Goal: Information Seeking & Learning: Learn about a topic

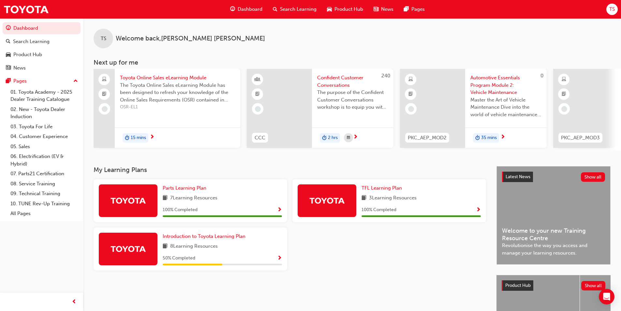
click at [176, 253] on div "Introduction to Toyota Learning Plan 8 Learning Resources 50 % Completed" at bounding box center [222, 248] width 119 height 33
click at [180, 239] on span "Introduction to Toyota Learning Plan" at bounding box center [204, 236] width 83 height 6
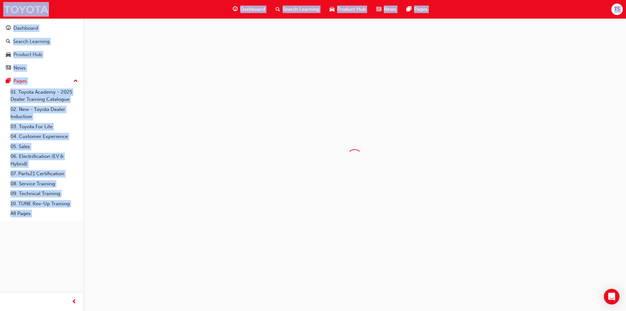
click at [180, 239] on div at bounding box center [313, 155] width 626 height 311
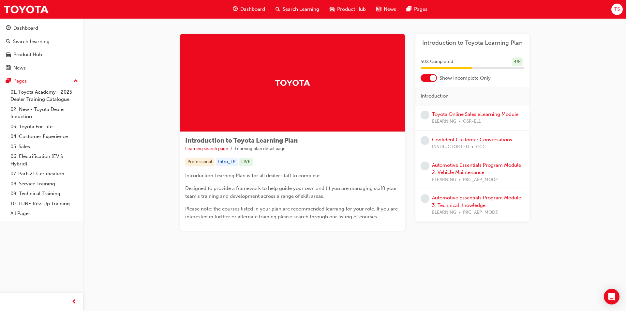
click at [502, 64] on div "50 % Completed 4 / 8" at bounding box center [472, 61] width 104 height 9
click at [455, 46] on span "Introduction to Toyota Learning Plan" at bounding box center [472, 42] width 104 height 7
click at [455, 45] on span "Introduction to Toyota Learning Plan" at bounding box center [472, 42] width 104 height 7
click at [432, 80] on div at bounding box center [433, 78] width 7 height 7
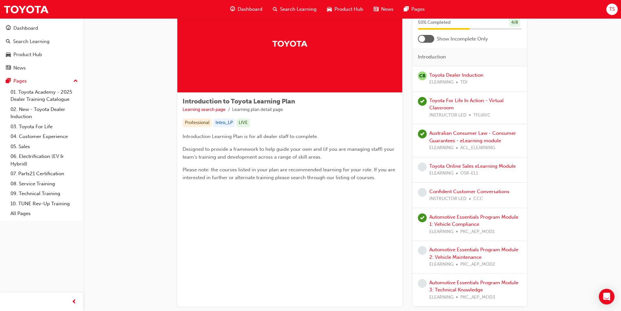
scroll to position [82, 0]
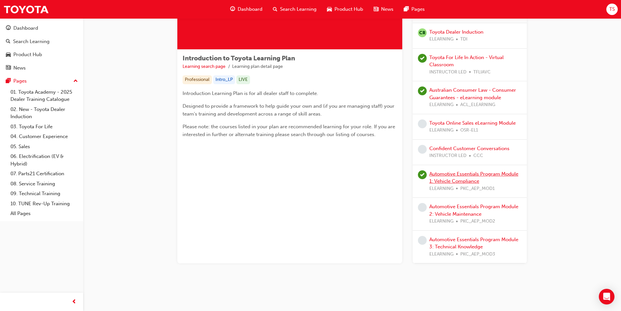
click at [445, 176] on link "Automotive Essentials Program Module 1: Vehicle Compliance" at bounding box center [473, 177] width 89 height 13
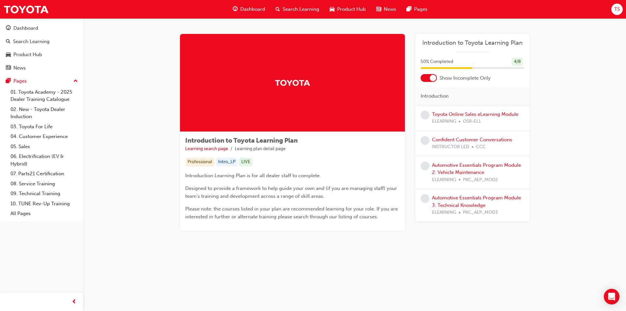
click at [446, 67] on div at bounding box center [446, 68] width 52 height 2
click at [433, 77] on div at bounding box center [433, 78] width 7 height 7
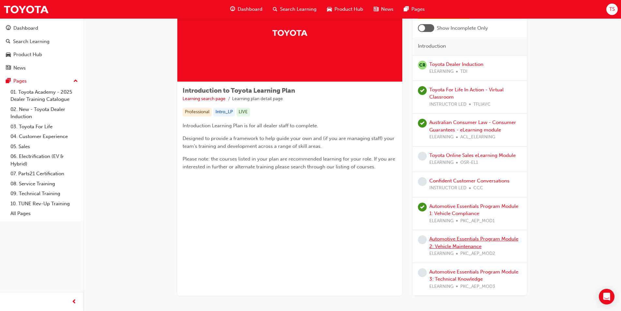
scroll to position [50, 0]
click at [442, 156] on link "Toyota Online Sales eLearning Module" at bounding box center [472, 156] width 86 height 6
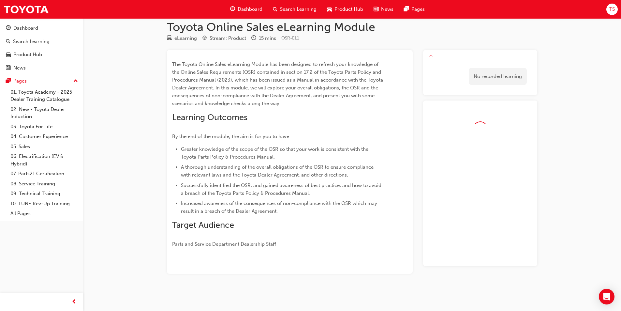
scroll to position [28, 0]
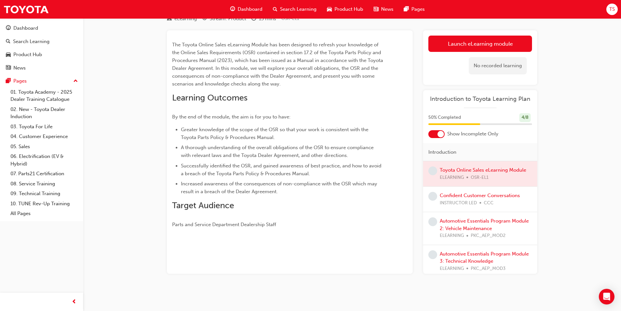
click at [461, 169] on div at bounding box center [480, 173] width 114 height 25
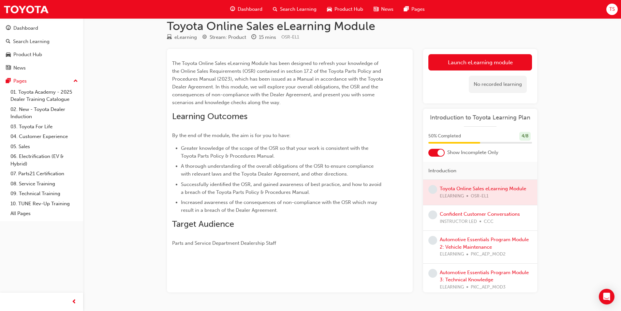
scroll to position [0, 0]
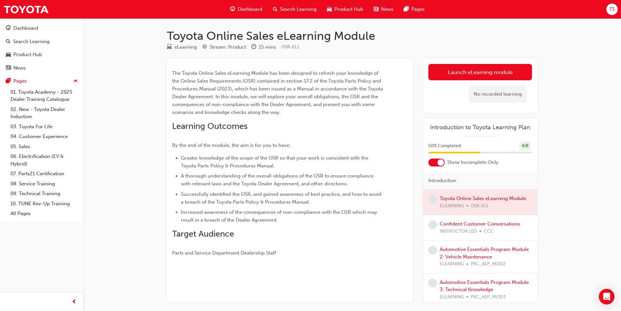
click at [458, 204] on div at bounding box center [480, 201] width 114 height 25
click at [426, 199] on div at bounding box center [480, 201] width 114 height 25
click at [428, 199] on div at bounding box center [480, 201] width 114 height 25
click at [433, 199] on span "learningRecordVerb_NONE-icon" at bounding box center [432, 199] width 9 height 9
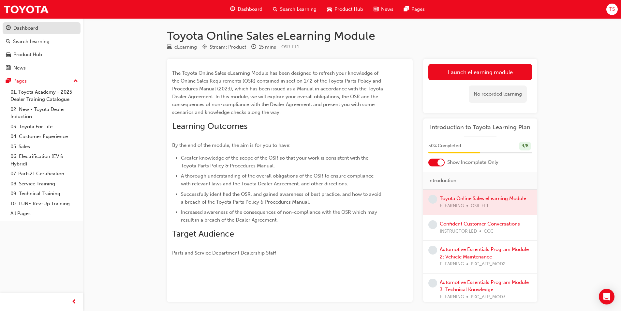
click at [26, 30] on div "Dashboard" at bounding box center [25, 27] width 25 height 7
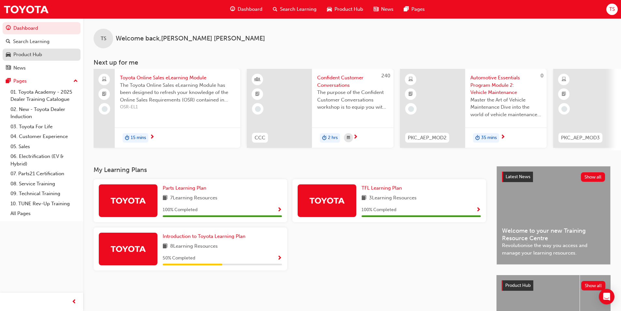
click at [19, 57] on div "Product Hub" at bounding box center [27, 54] width 29 height 7
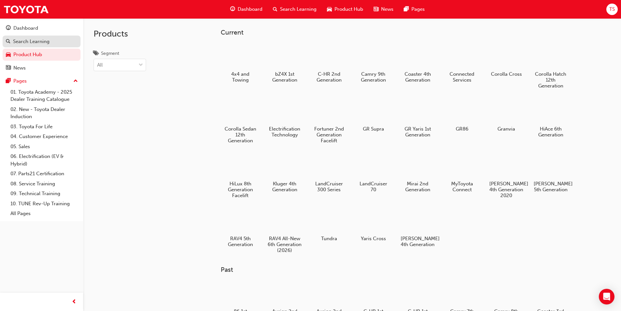
click at [35, 42] on div "Search Learning" at bounding box center [31, 41] width 36 height 7
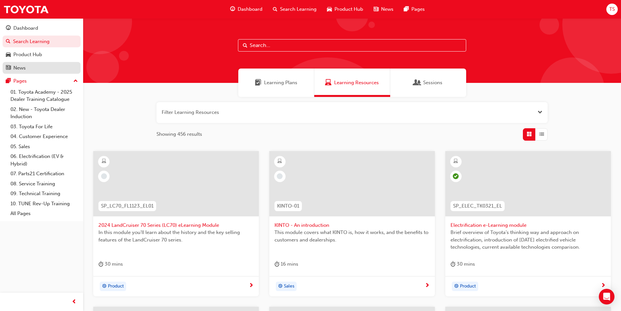
click at [26, 69] on link "News" at bounding box center [42, 68] width 78 height 12
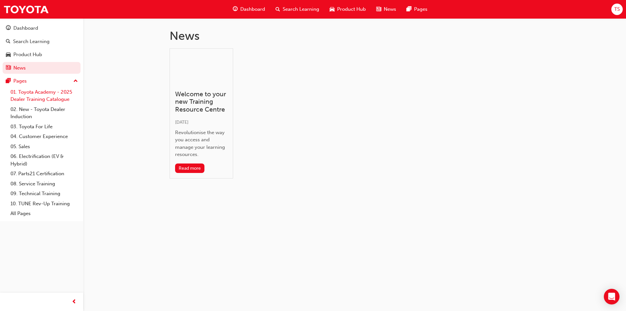
click at [24, 97] on link "01. Toyota Academy - 2025 Dealer Training Catalogue" at bounding box center [44, 95] width 73 height 17
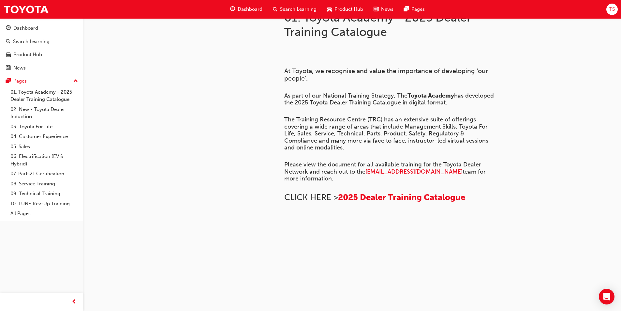
scroll to position [432, 0]
